Goal: Communication & Community: Ask a question

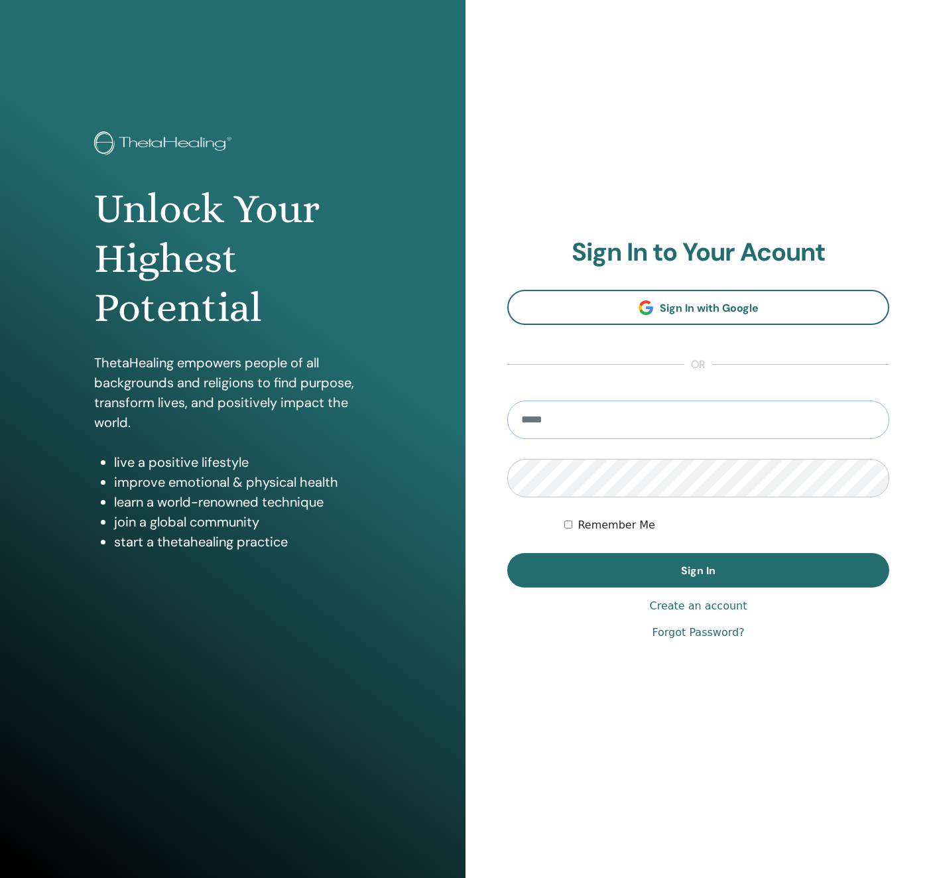
type input "**********"
click at [698, 570] on button "Sign In" at bounding box center [698, 570] width 382 height 34
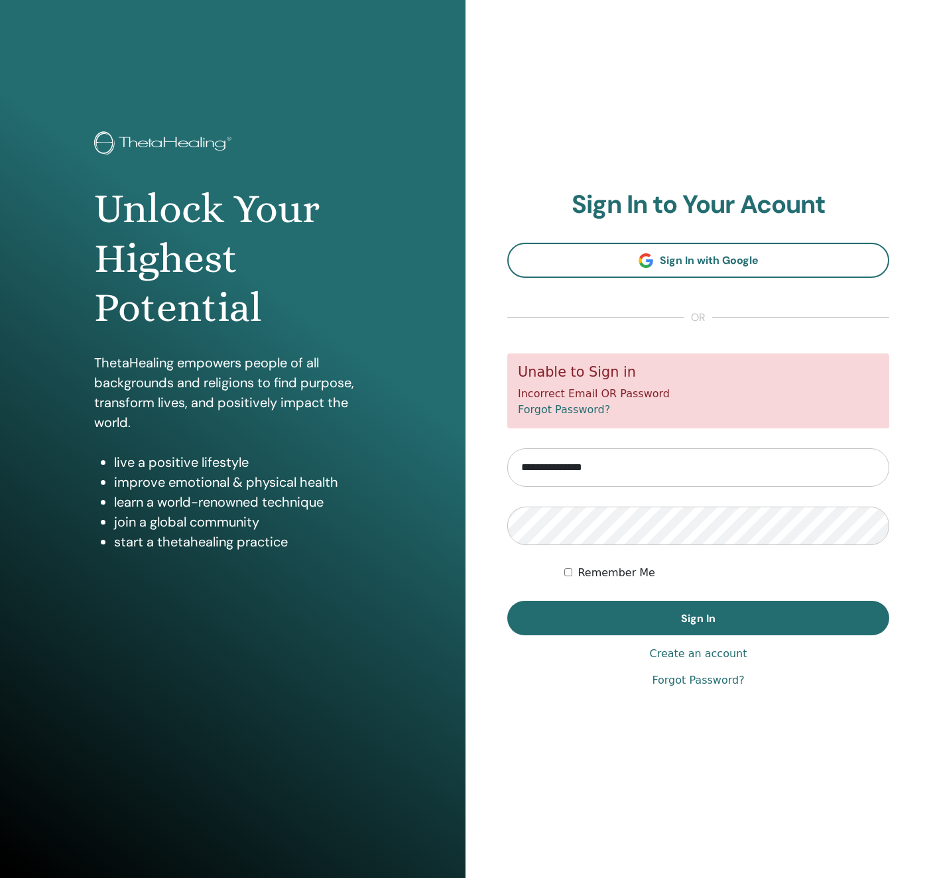
click at [718, 493] on form "**********" at bounding box center [698, 494] width 382 height 282
click at [698, 617] on button "Sign In" at bounding box center [698, 618] width 382 height 34
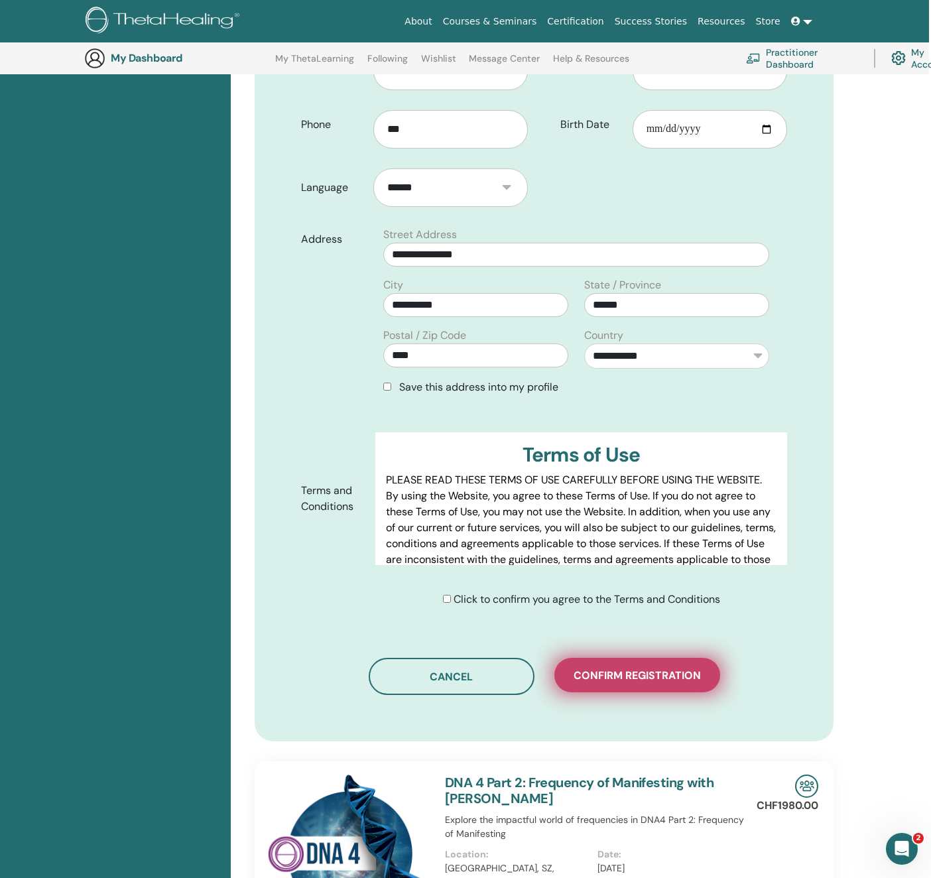
click at [682, 668] on button "Confirm registration" at bounding box center [637, 675] width 166 height 34
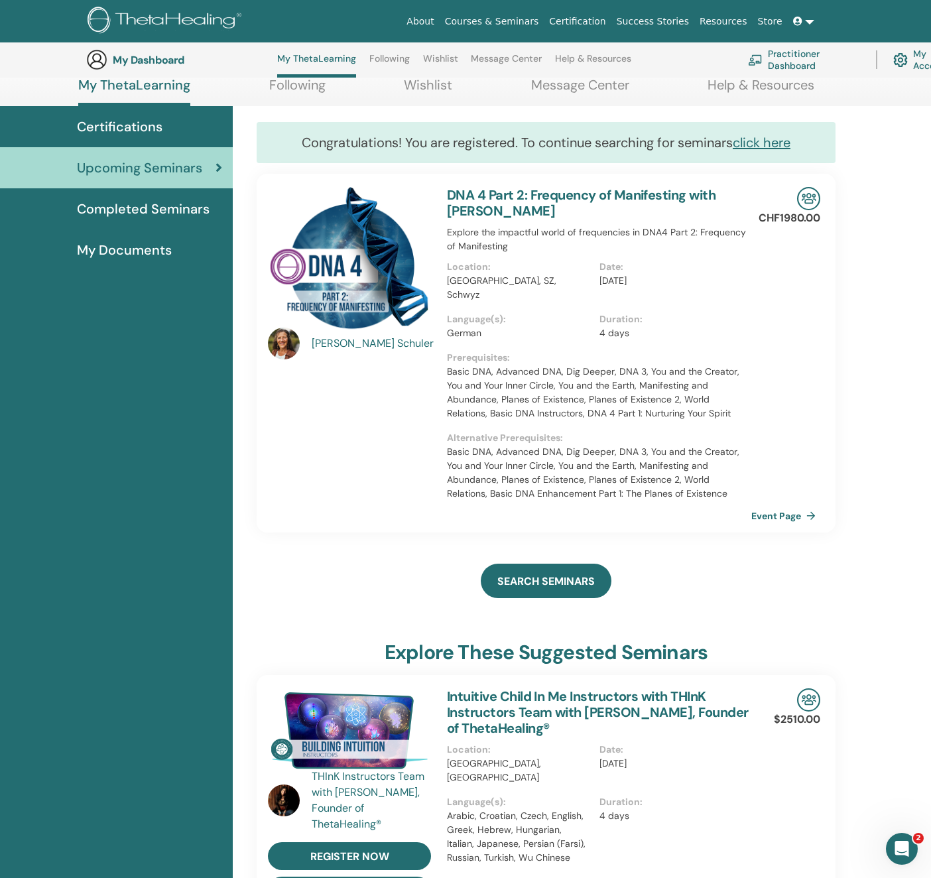
scroll to position [66, 0]
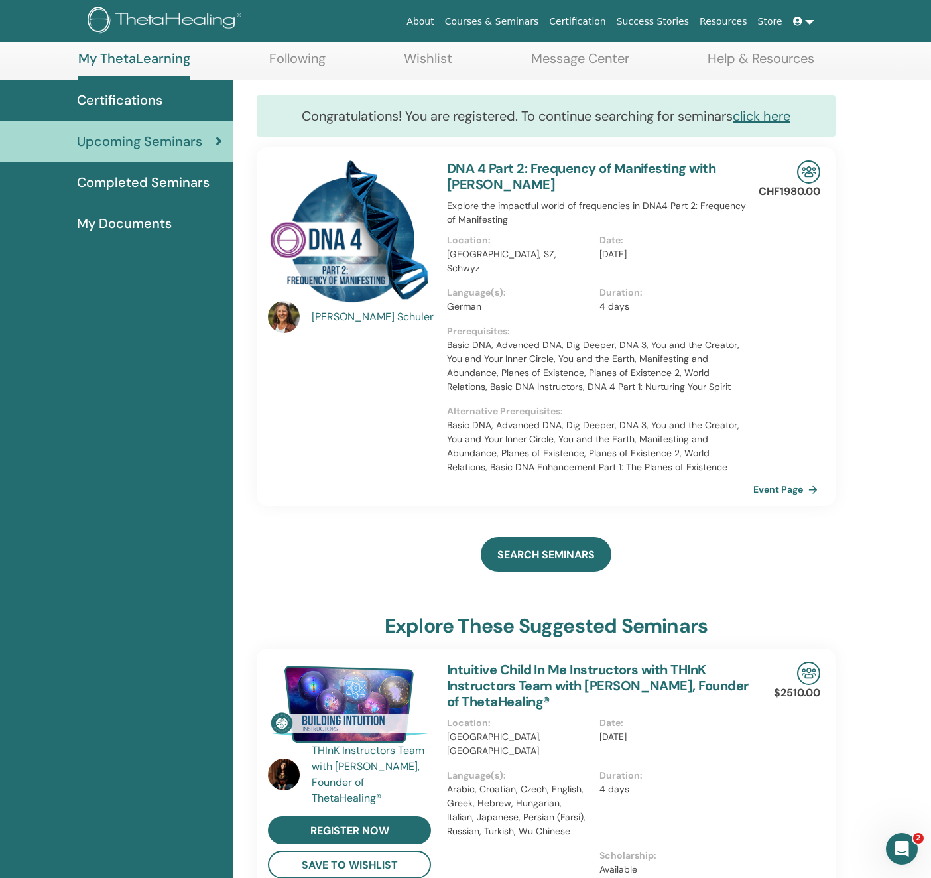
click at [805, 479] on link "Event Page" at bounding box center [788, 489] width 70 height 20
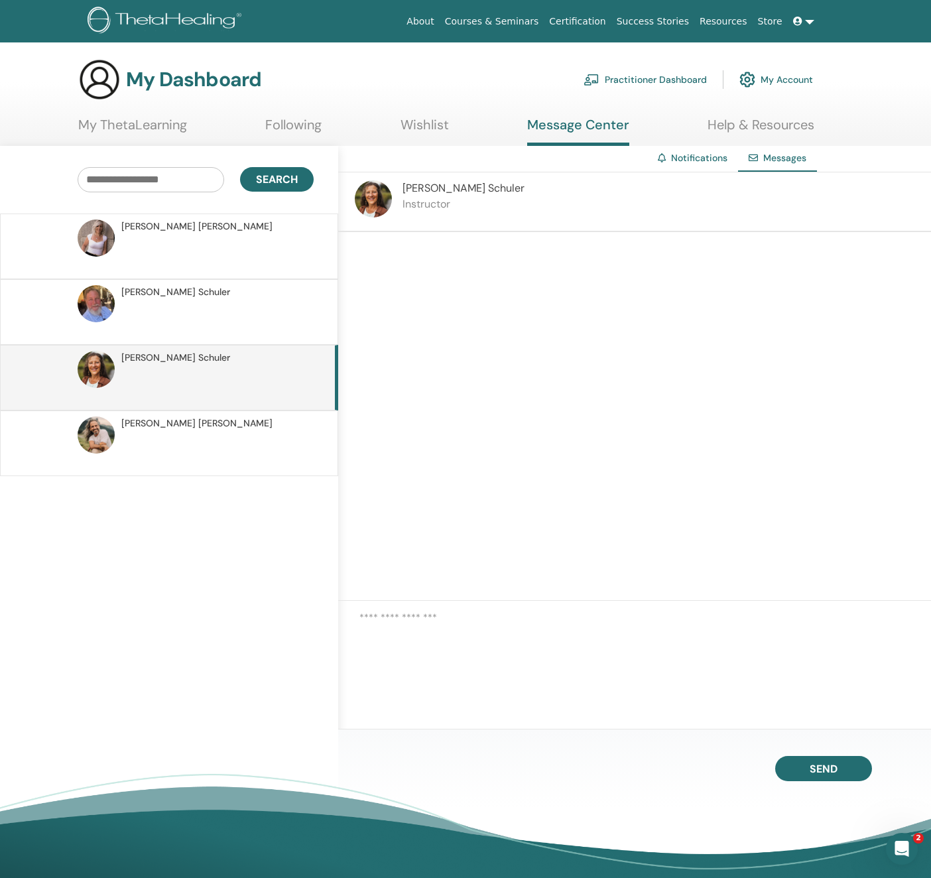
click at [389, 634] on textarea at bounding box center [644, 644] width 571 height 69
type textarea "*"
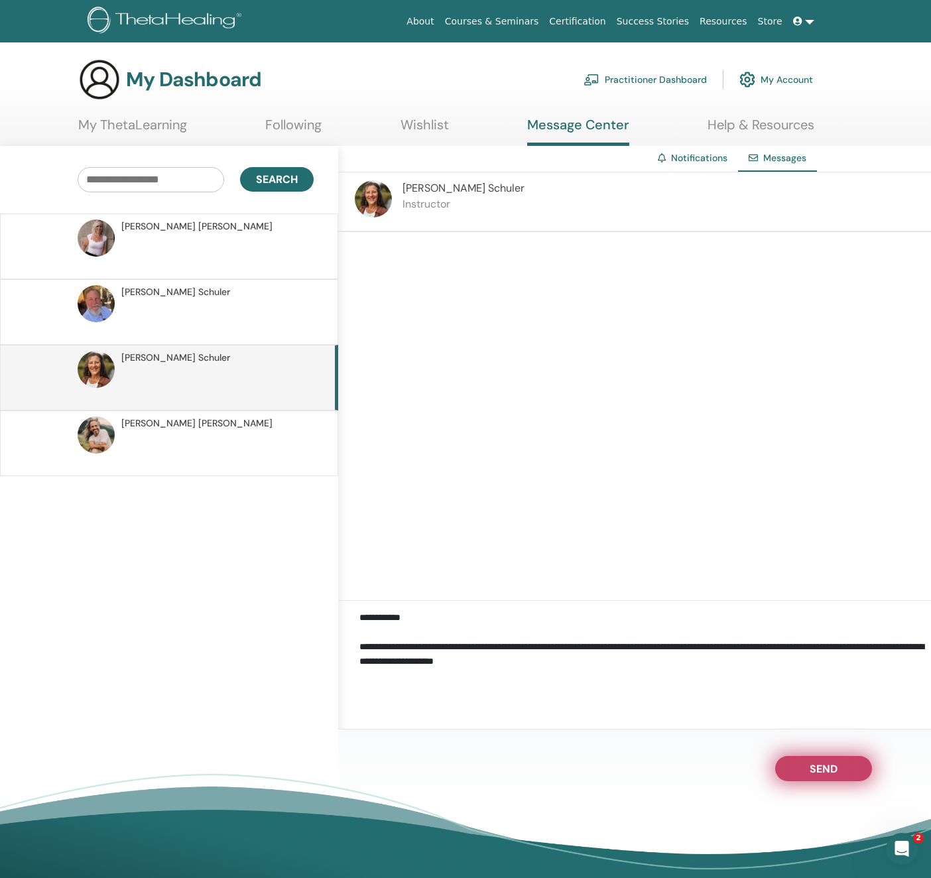
type textarea "**********"
click at [814, 768] on span "Send" at bounding box center [823, 766] width 28 height 9
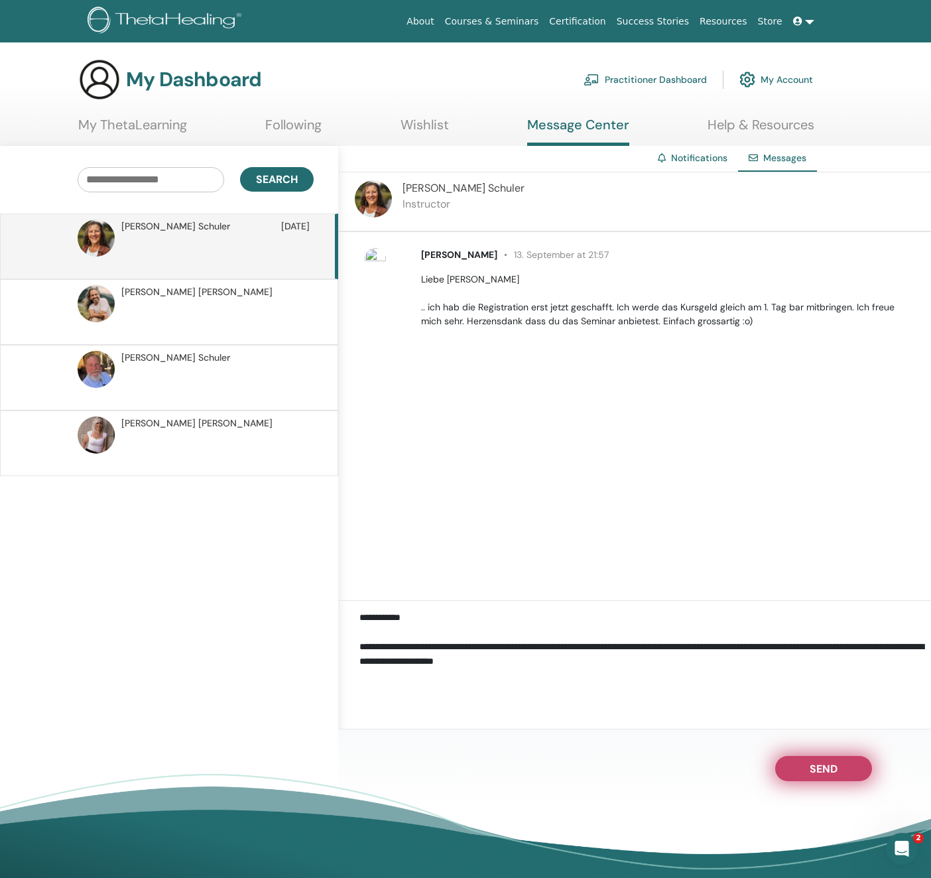
click at [789, 762] on button "Send" at bounding box center [823, 768] width 97 height 25
drag, startPoint x: 900, startPoint y: 841, endPoint x: 1770, endPoint y: 1663, distance: 1196.8
click at [900, 840] on icon "Intercom-Nachrichtendienst öffnen" at bounding box center [900, 847] width 22 height 22
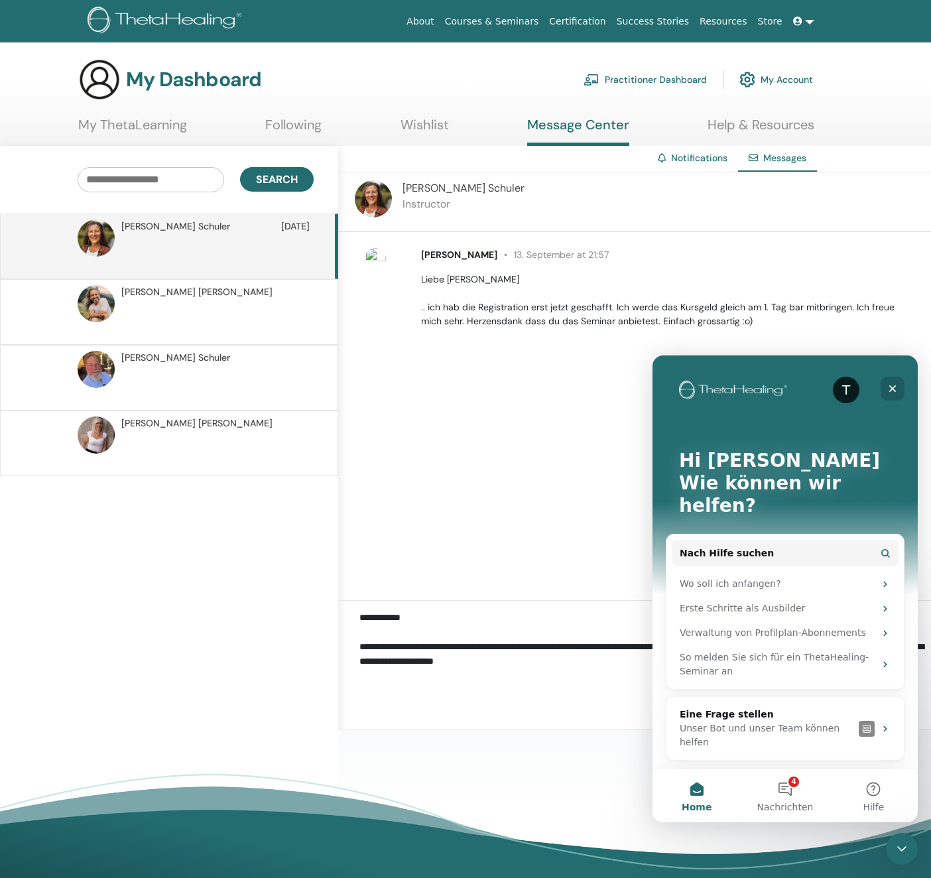
click at [892, 386] on icon "Schließen" at bounding box center [892, 388] width 11 height 11
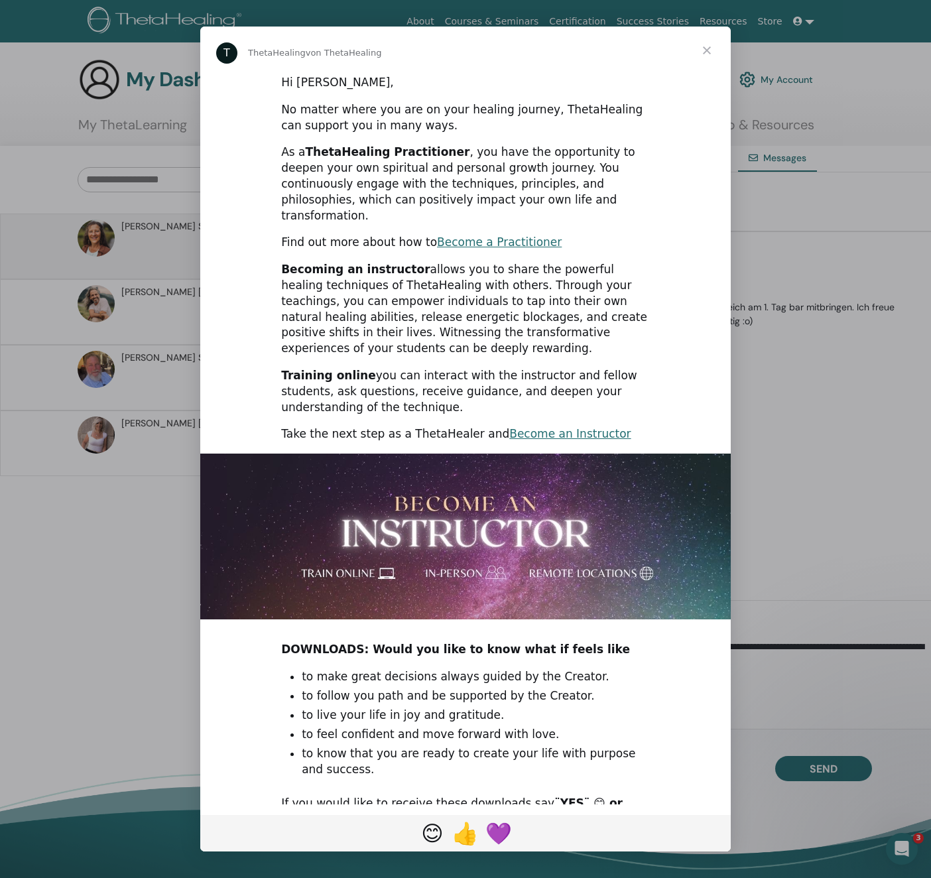
click at [713, 46] on span "Schließen" at bounding box center [707, 51] width 48 height 48
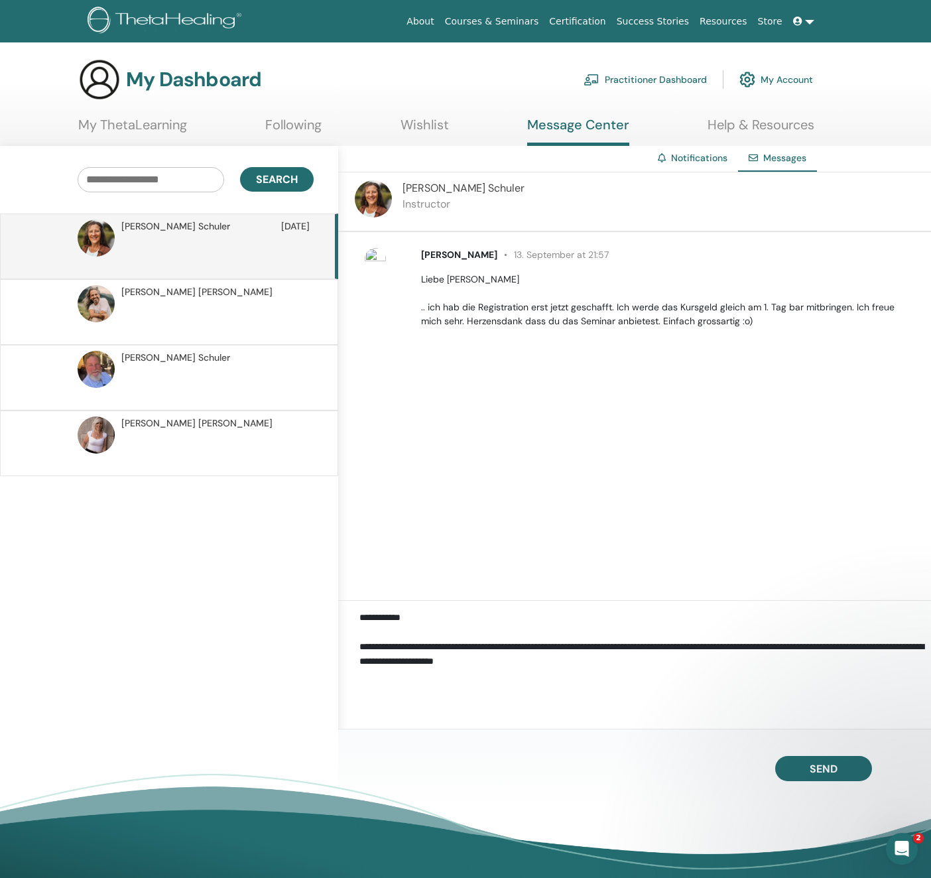
click at [210, 432] on p at bounding box center [217, 450] width 192 height 40
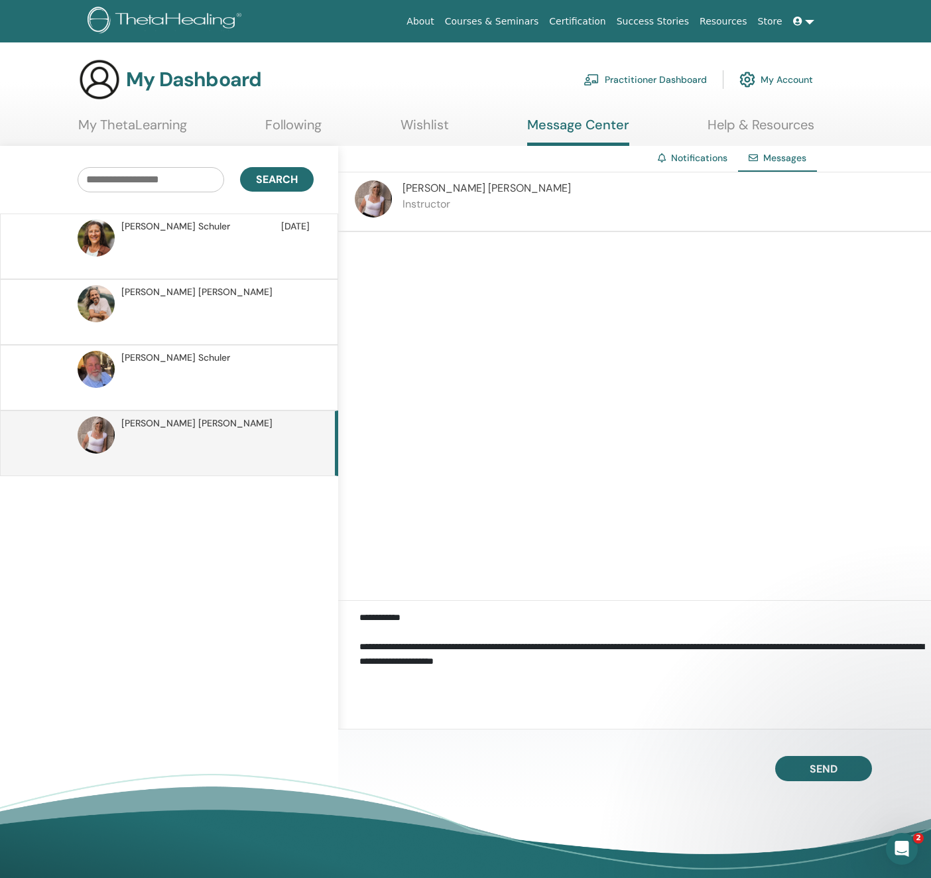
drag, startPoint x: 149, startPoint y: 420, endPoint x: 161, endPoint y: 416, distance: 12.6
click at [149, 420] on span "[PERSON_NAME]" at bounding box center [196, 423] width 151 height 14
click at [375, 205] on img at bounding box center [373, 198] width 37 height 37
click at [176, 129] on link "My ThetaLearning" at bounding box center [132, 129] width 109 height 26
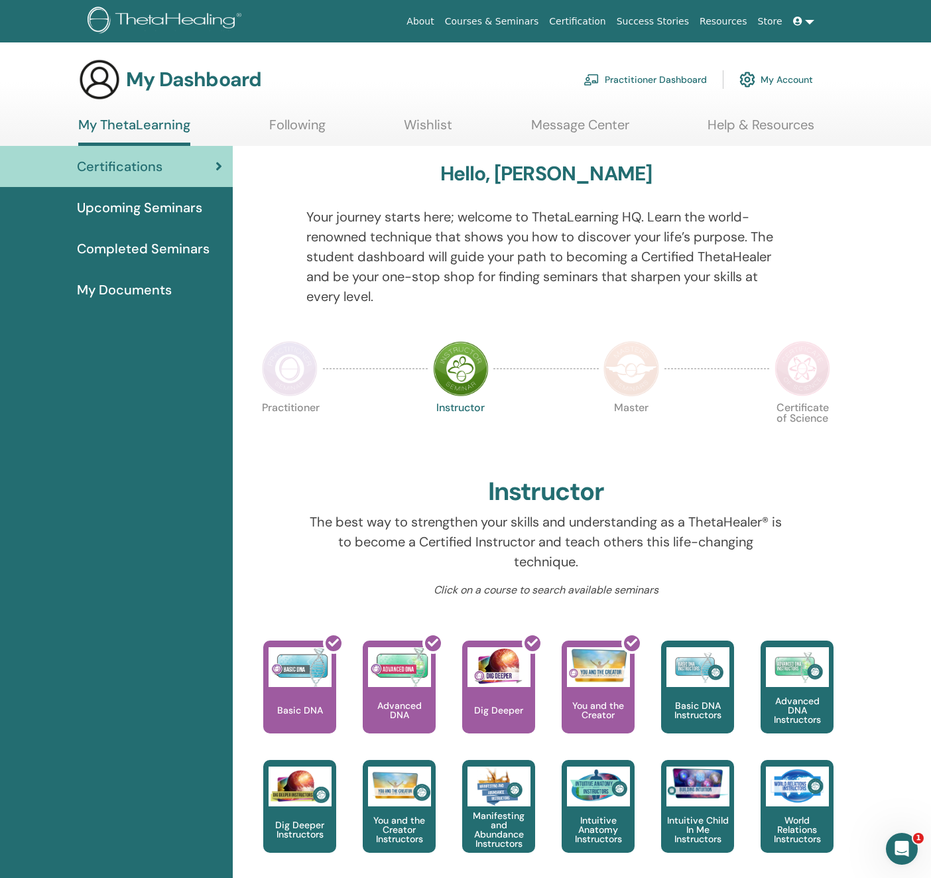
click at [654, 79] on link "Practitioner Dashboard" at bounding box center [644, 79] width 123 height 29
click at [506, 21] on link "Courses & Seminars" at bounding box center [492, 21] width 105 height 25
